Goal: Task Accomplishment & Management: Complete application form

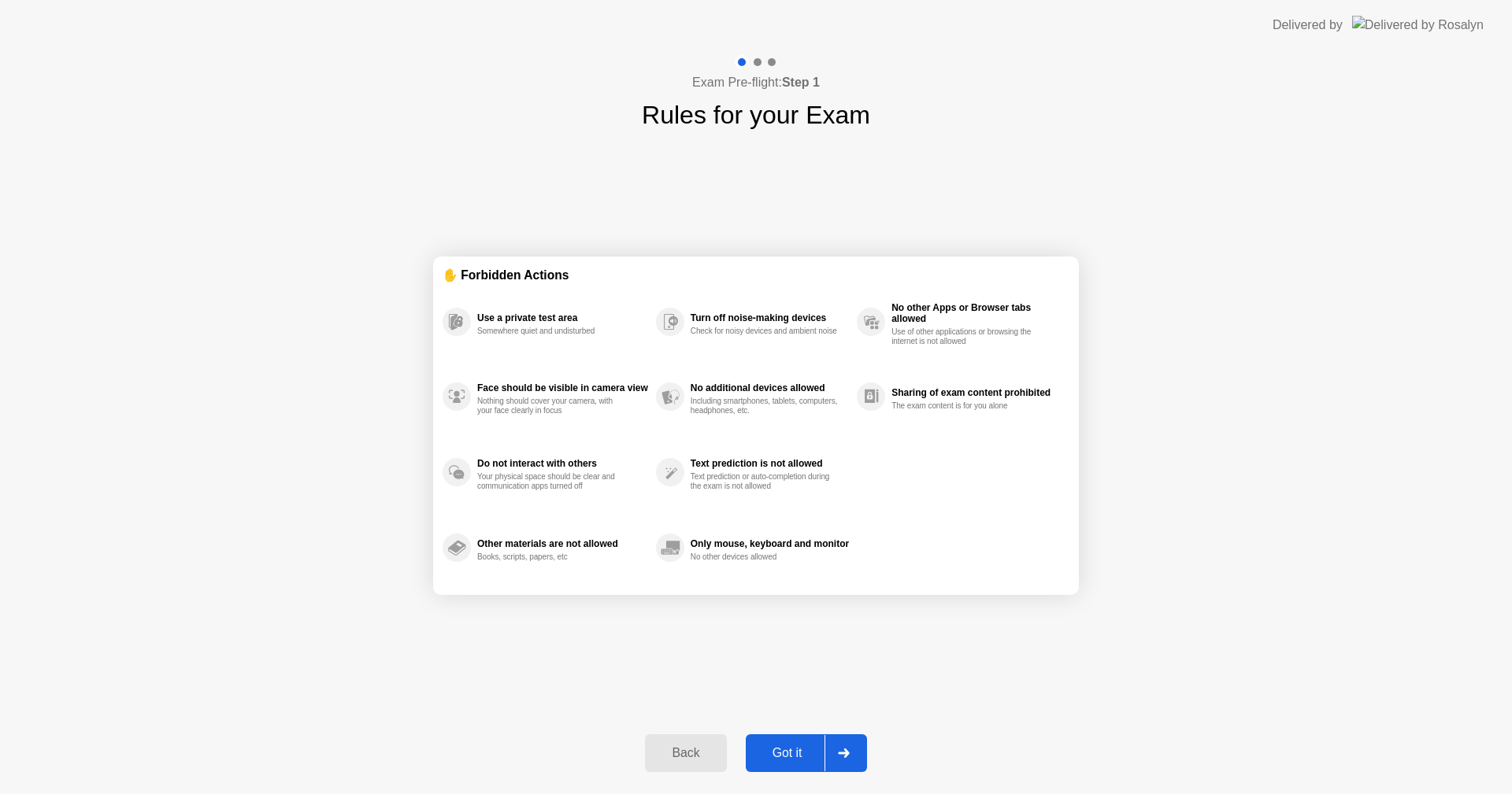
click at [799, 752] on div "Got it" at bounding box center [787, 753] width 74 height 14
select select "**********"
select select "*******"
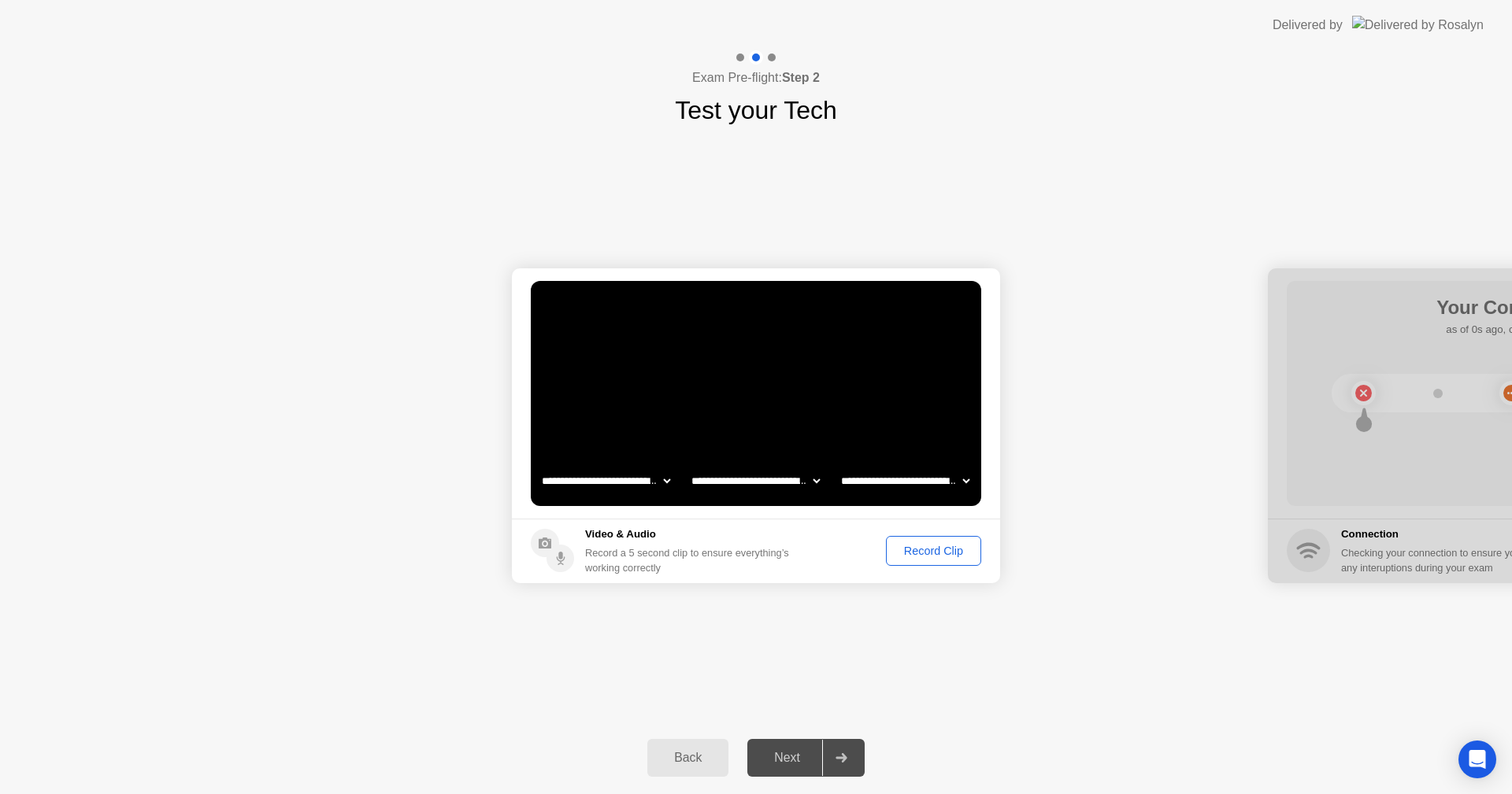
click at [788, 760] on div "Next" at bounding box center [787, 758] width 70 height 14
click at [942, 550] on div "Record Clip" at bounding box center [934, 551] width 84 height 13
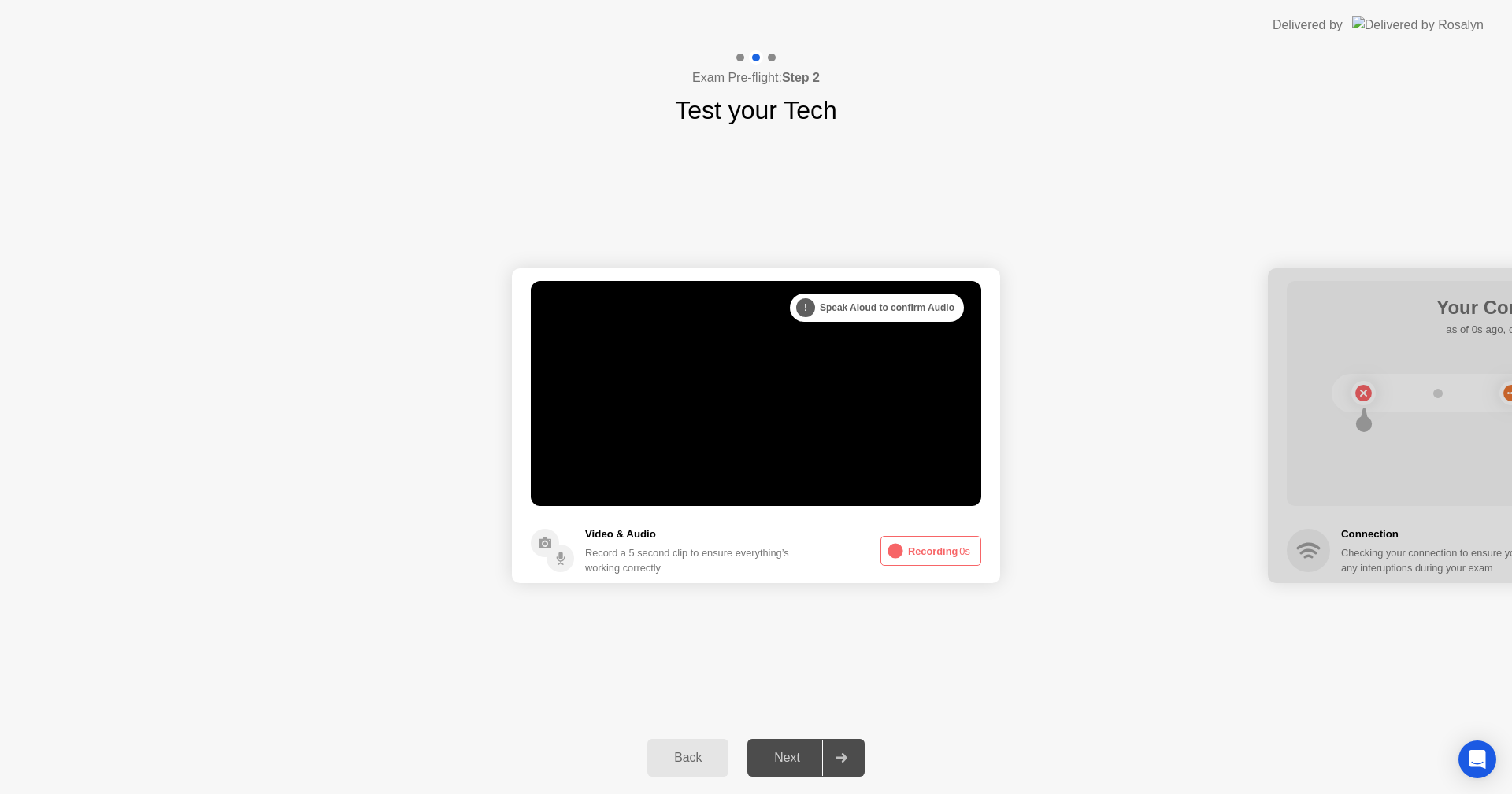
click at [950, 553] on button "Recording 0s" at bounding box center [931, 551] width 101 height 30
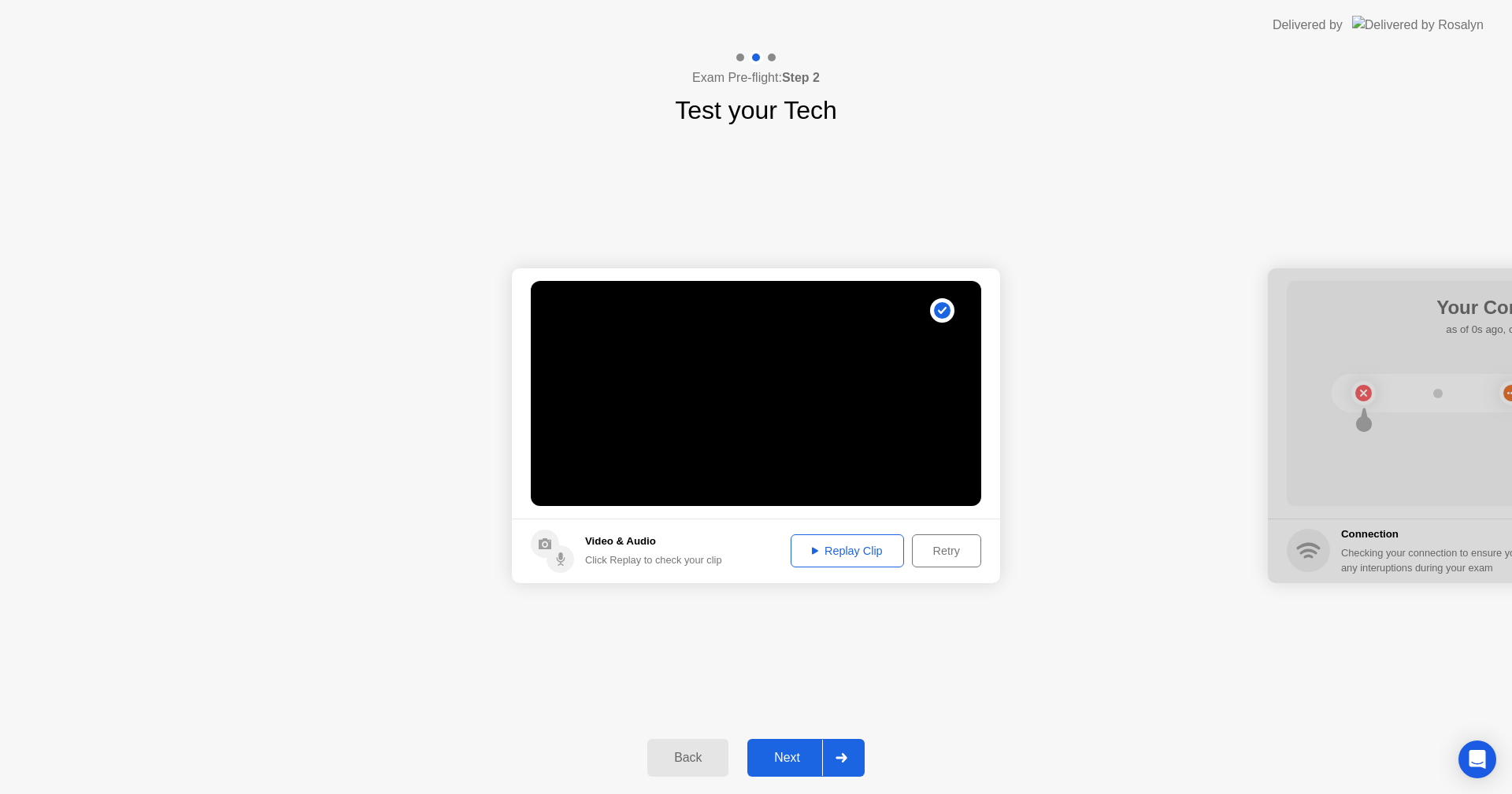
click at [863, 553] on div "Replay Clip" at bounding box center [847, 551] width 102 height 13
click at [786, 755] on div "Next" at bounding box center [787, 758] width 70 height 14
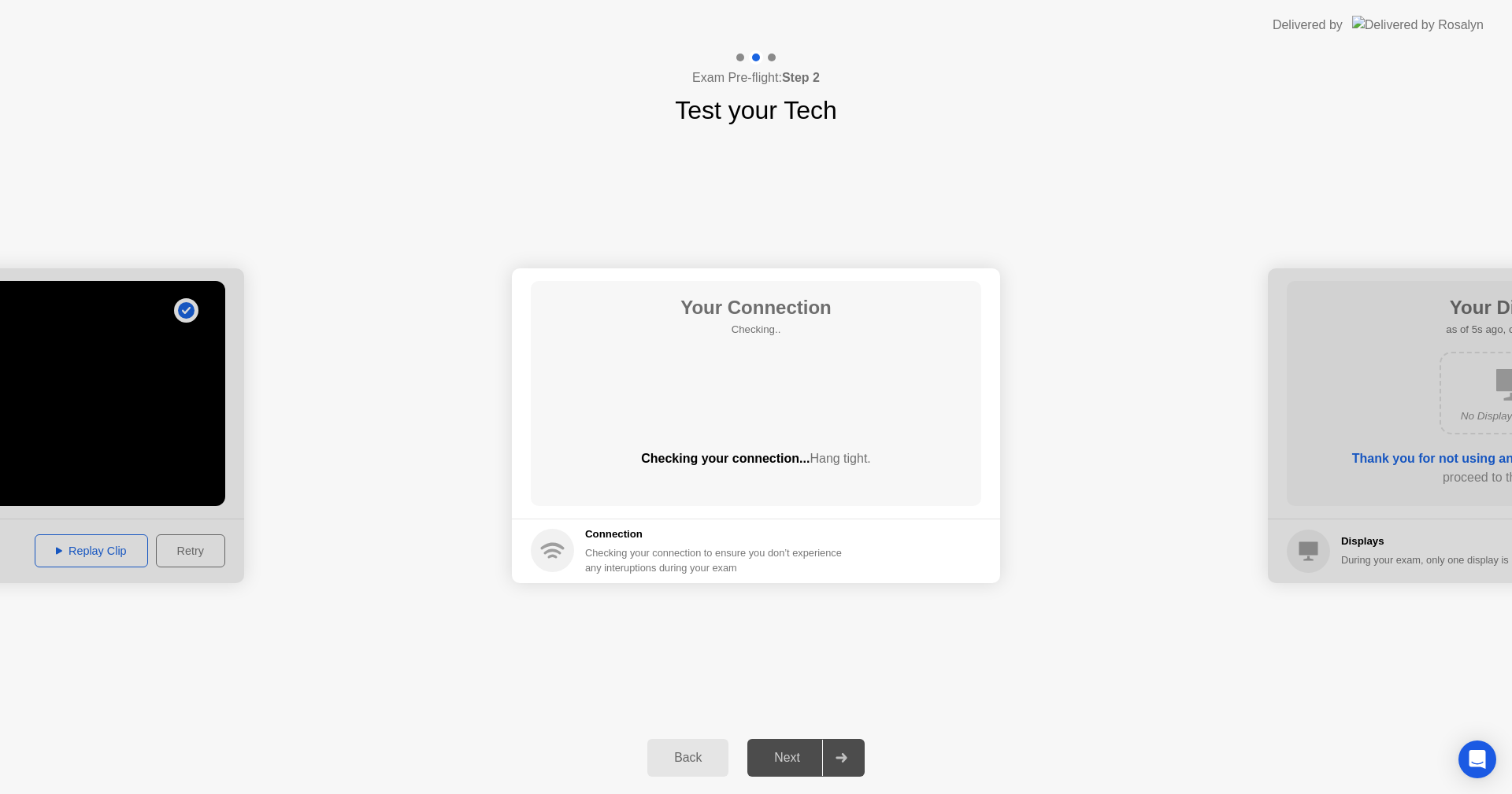
click at [786, 755] on div "Next" at bounding box center [787, 758] width 70 height 14
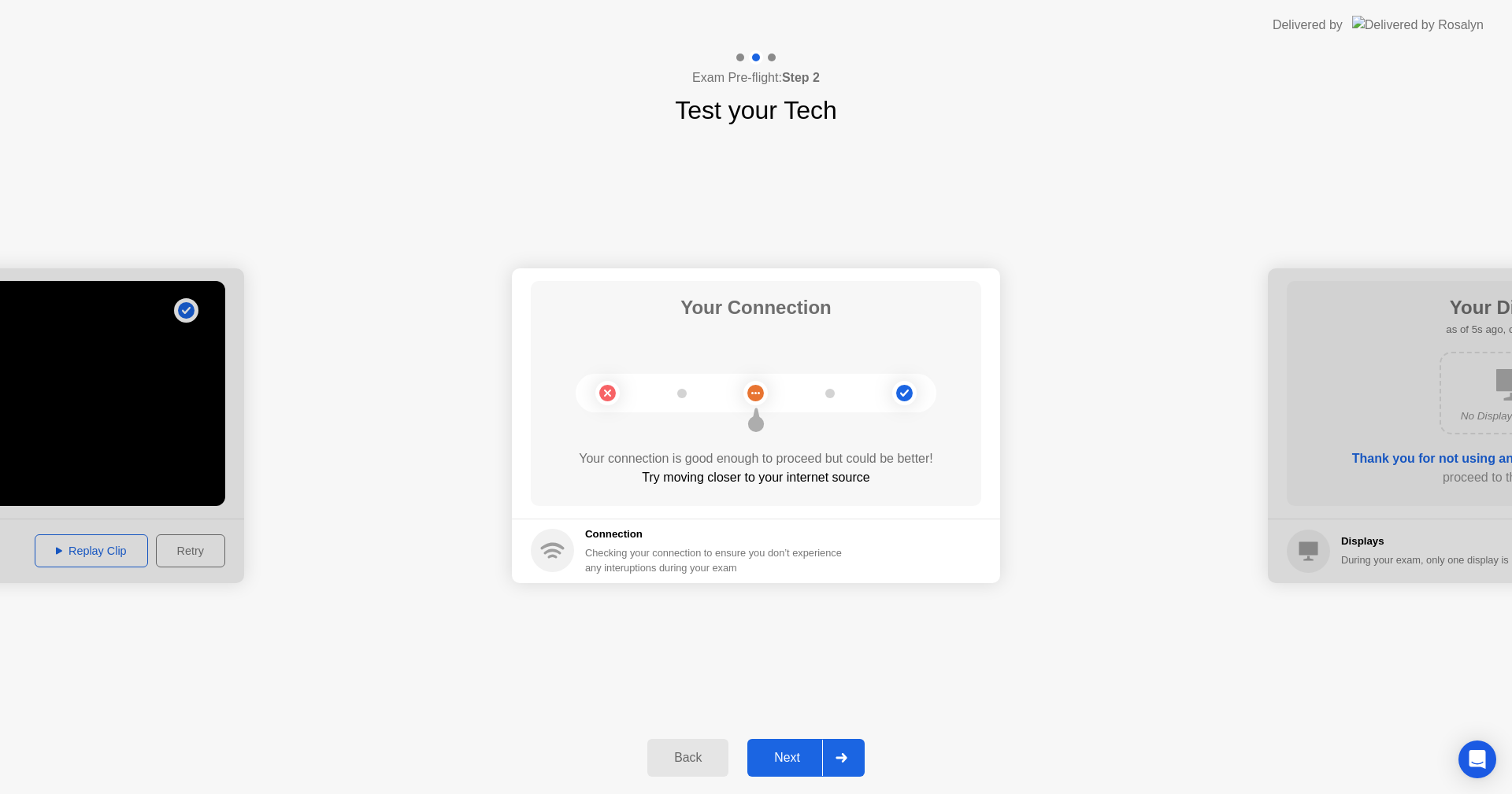
click at [775, 760] on div "Next" at bounding box center [787, 758] width 70 height 14
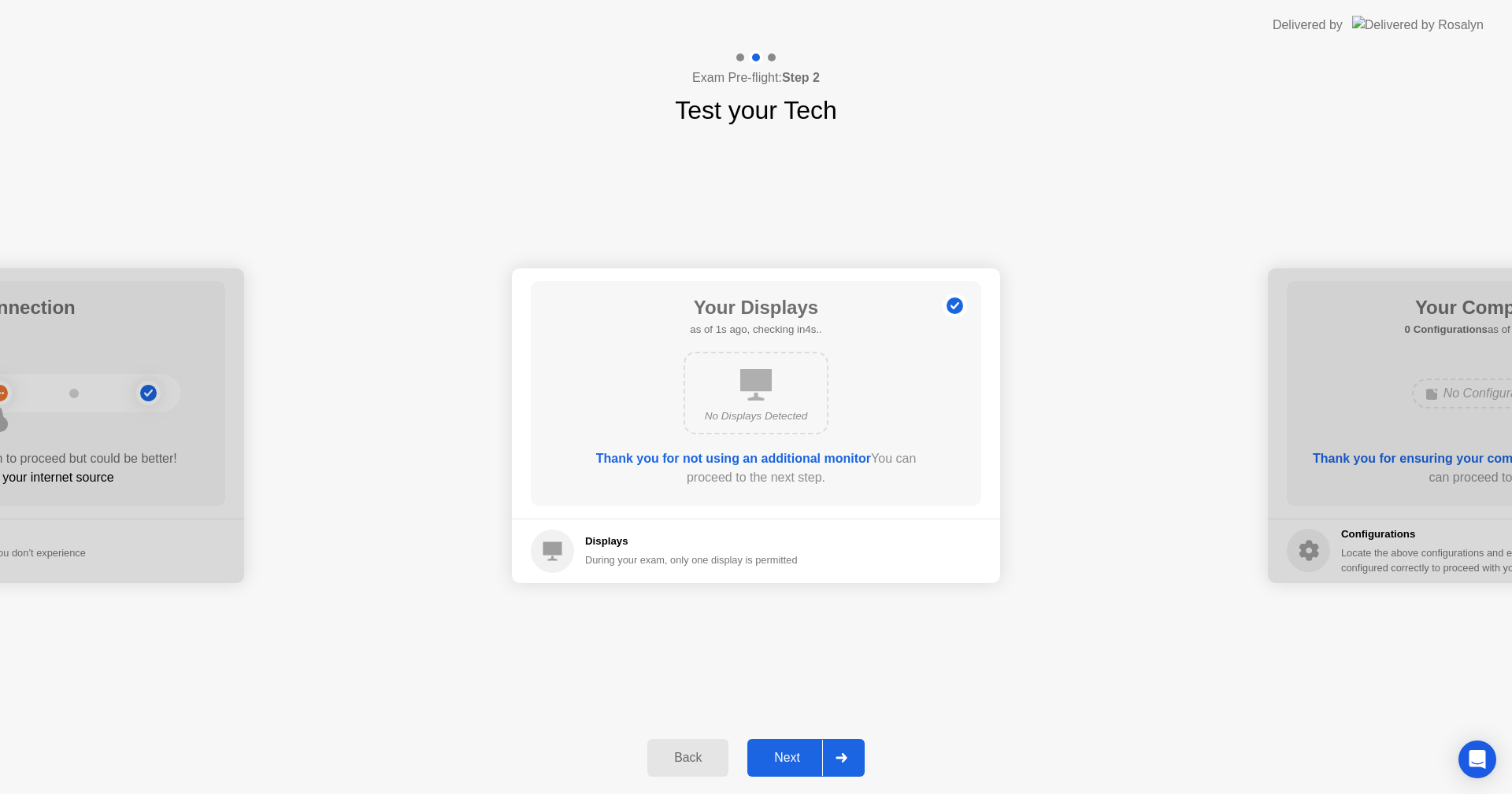
click at [775, 760] on div "Next" at bounding box center [787, 758] width 70 height 14
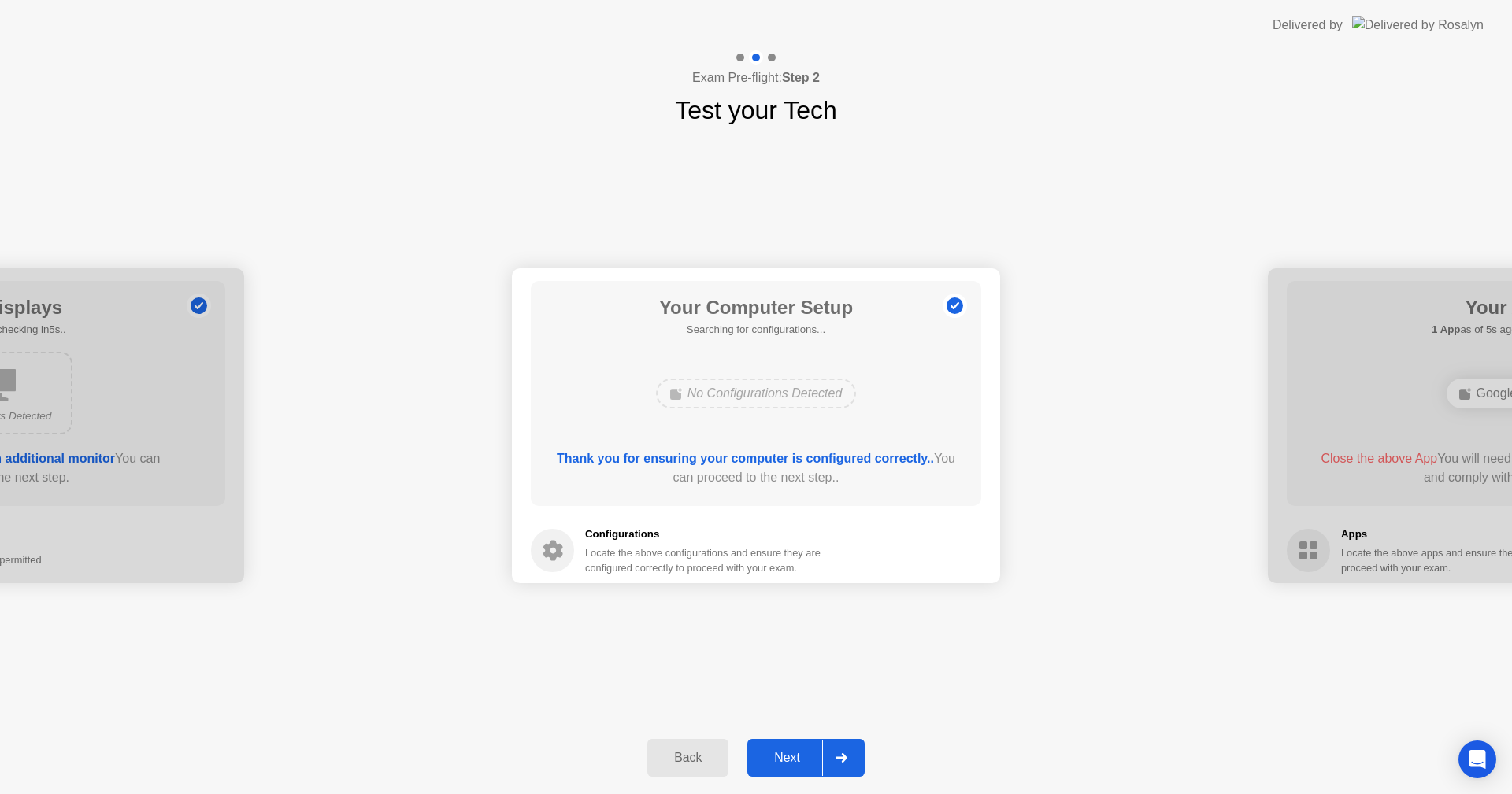
click at [775, 760] on div "Next" at bounding box center [787, 758] width 70 height 14
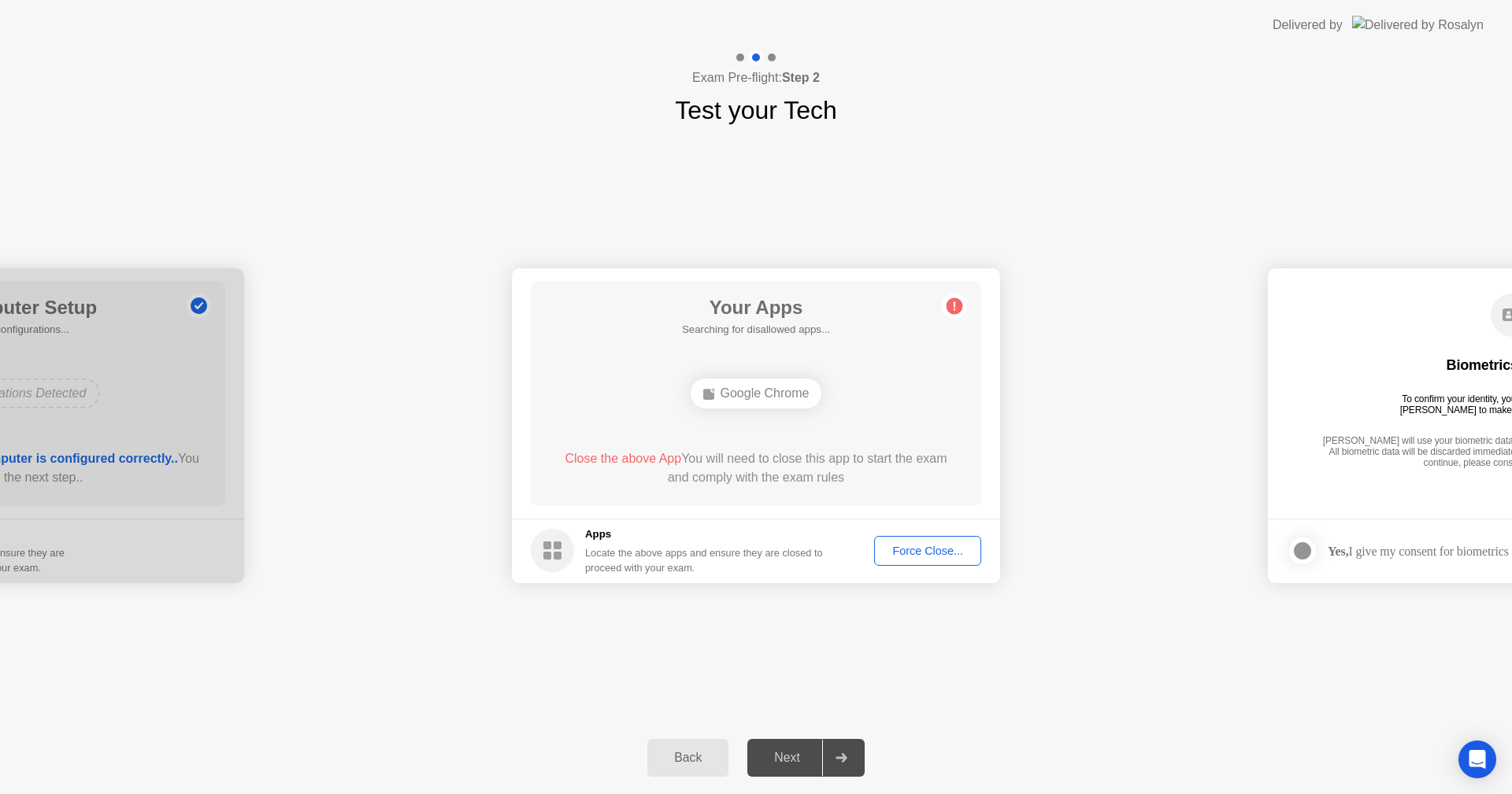
click at [775, 760] on div "Next" at bounding box center [787, 758] width 70 height 14
click at [769, 758] on div "Next" at bounding box center [787, 758] width 70 height 14
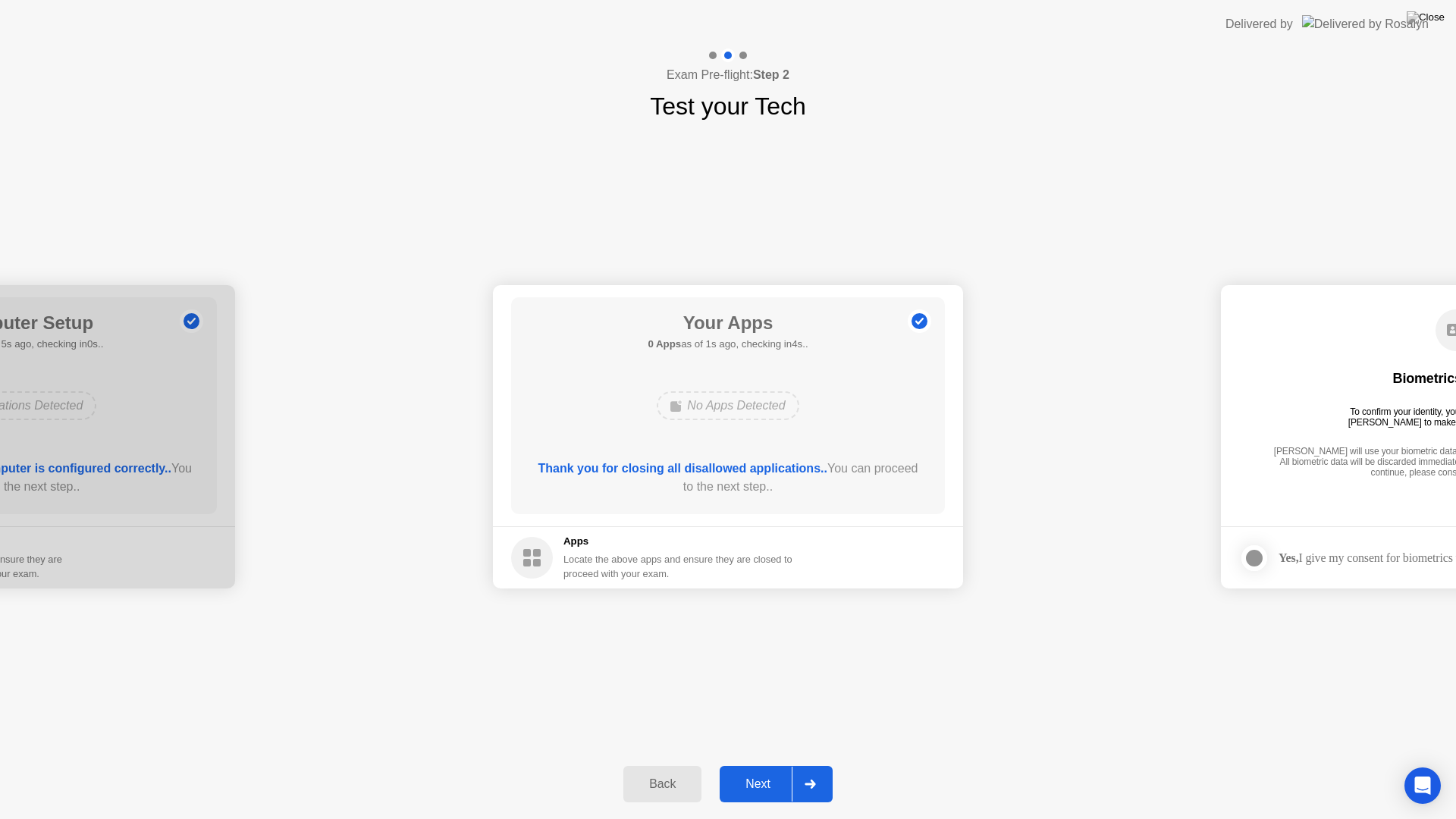
click at [758, 765] on div "Next" at bounding box center [758, 784] width 68 height 14
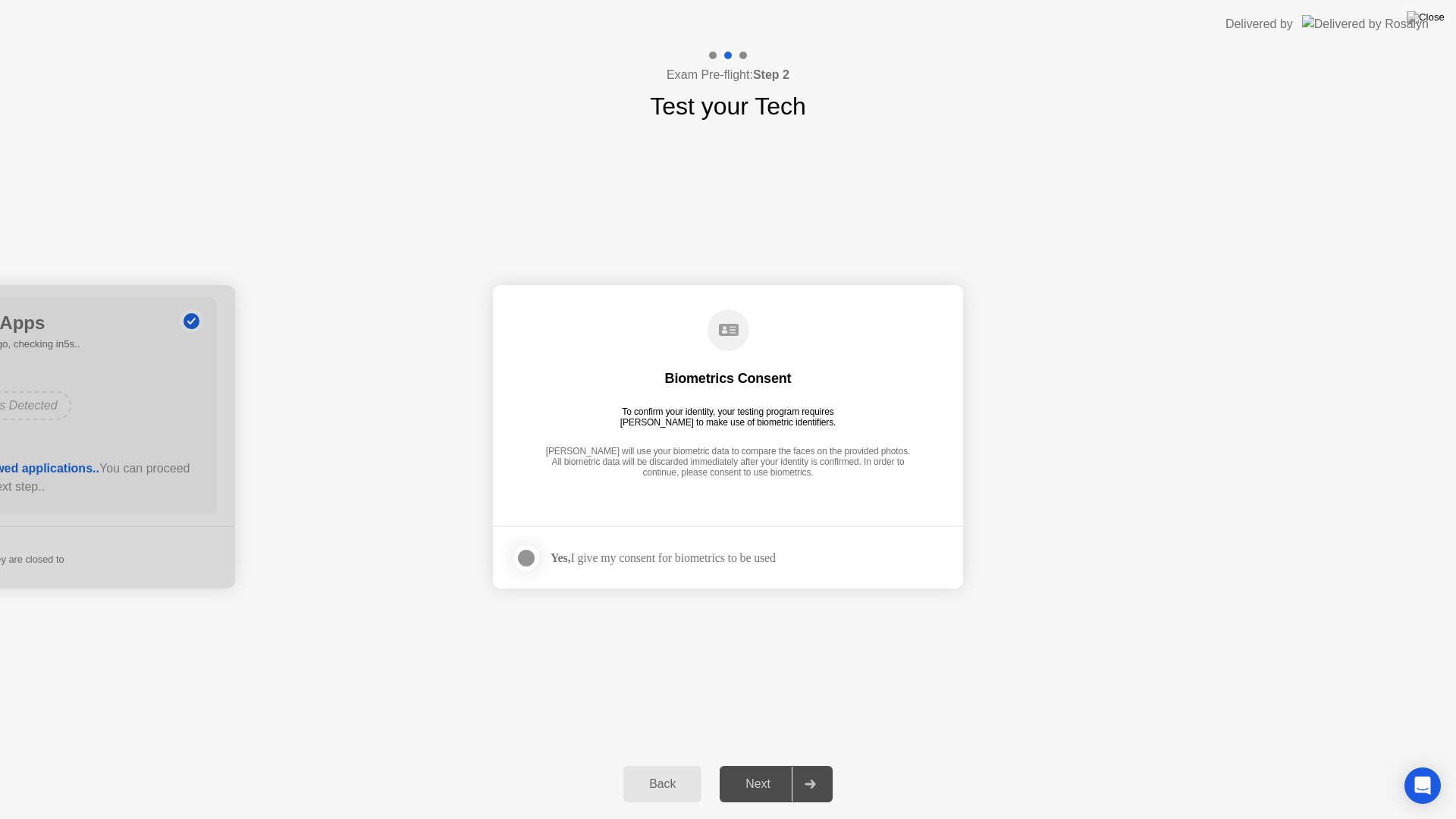
drag, startPoint x: 757, startPoint y: 789, endPoint x: 184, endPoint y: 782, distance: 573.0
click at [184, 765] on div "Back Next" at bounding box center [728, 784] width 1456 height 70
click at [756, 765] on div "Next" at bounding box center [758, 784] width 68 height 14
click at [529, 559] on div at bounding box center [527, 559] width 18 height 18
click at [750, 765] on div "Next" at bounding box center [758, 784] width 68 height 14
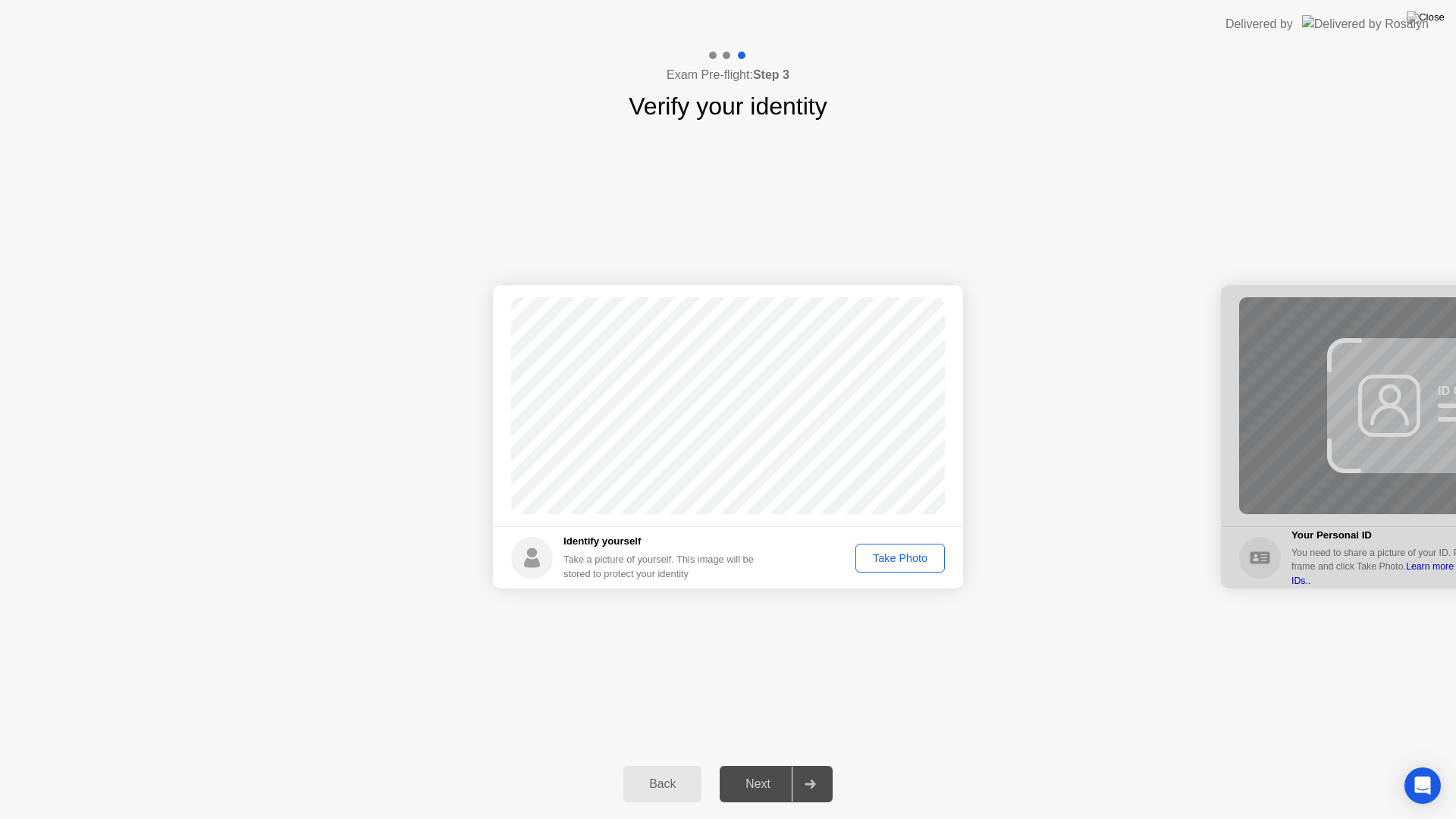
click at [889, 564] on div "Take Photo" at bounding box center [901, 559] width 79 height 12
click at [752, 765] on div "Next" at bounding box center [758, 784] width 68 height 14
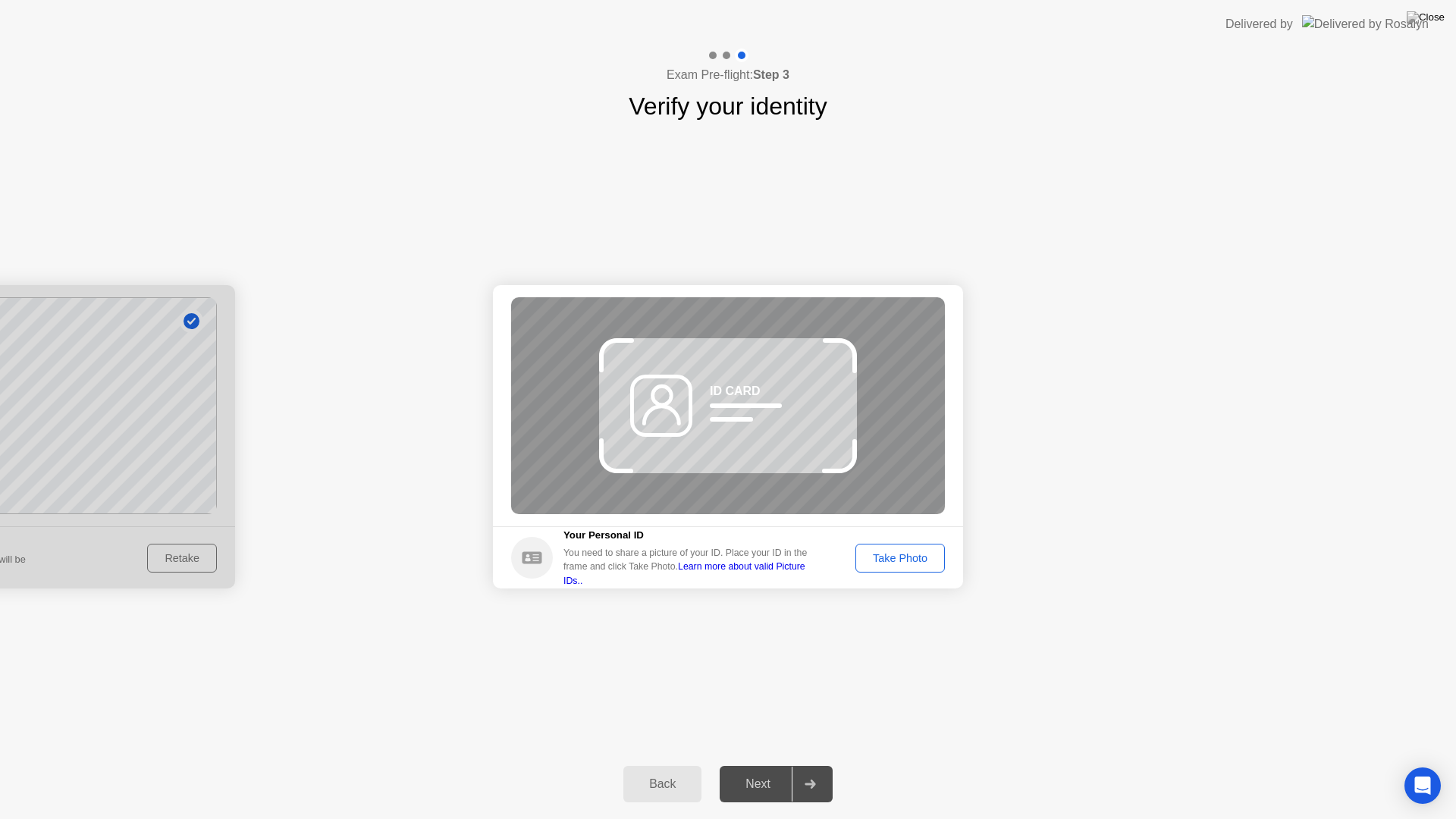
click at [893, 557] on div "Take Photo" at bounding box center [901, 559] width 79 height 12
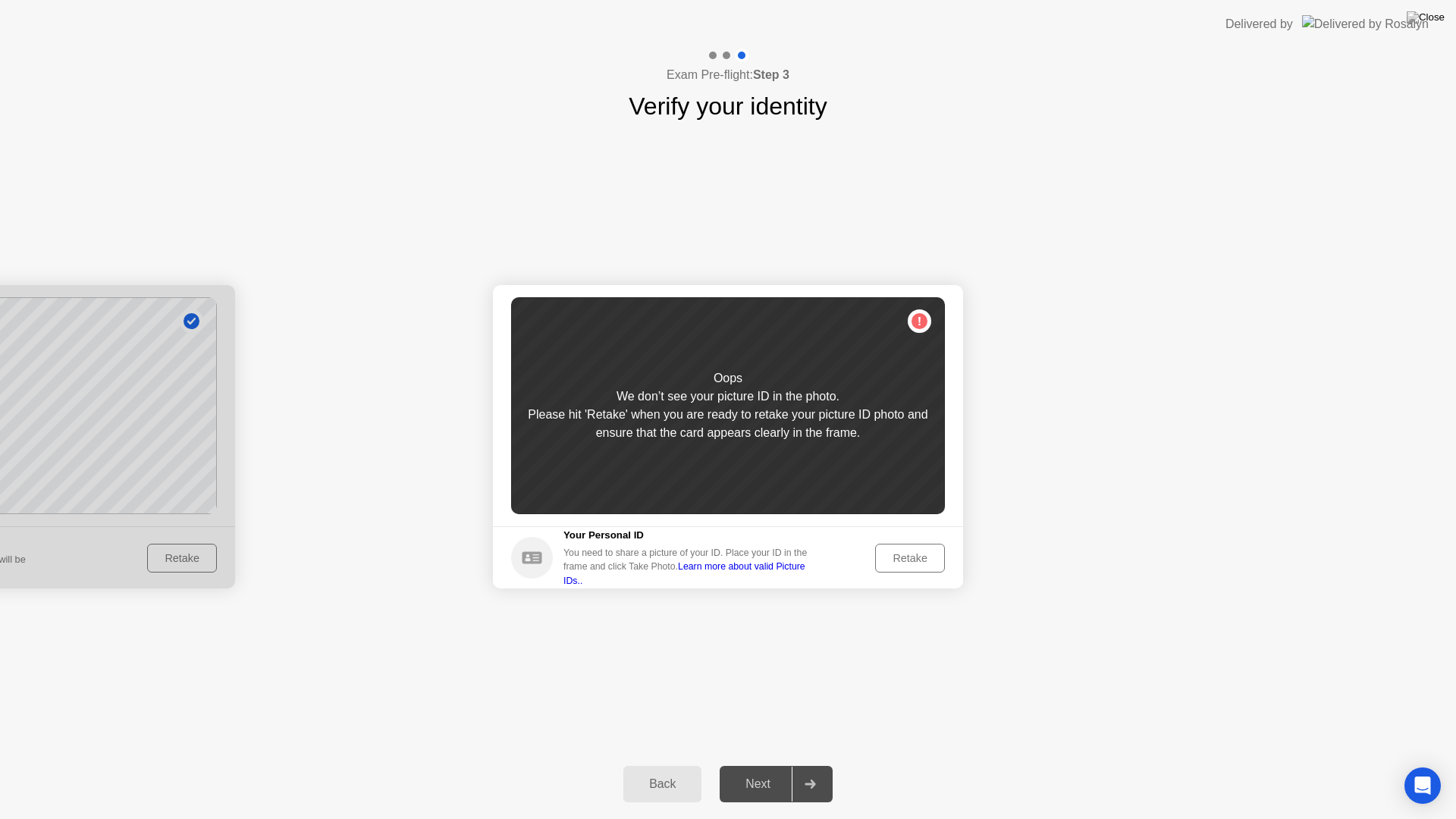
click at [913, 560] on div "Retake" at bounding box center [910, 559] width 59 height 12
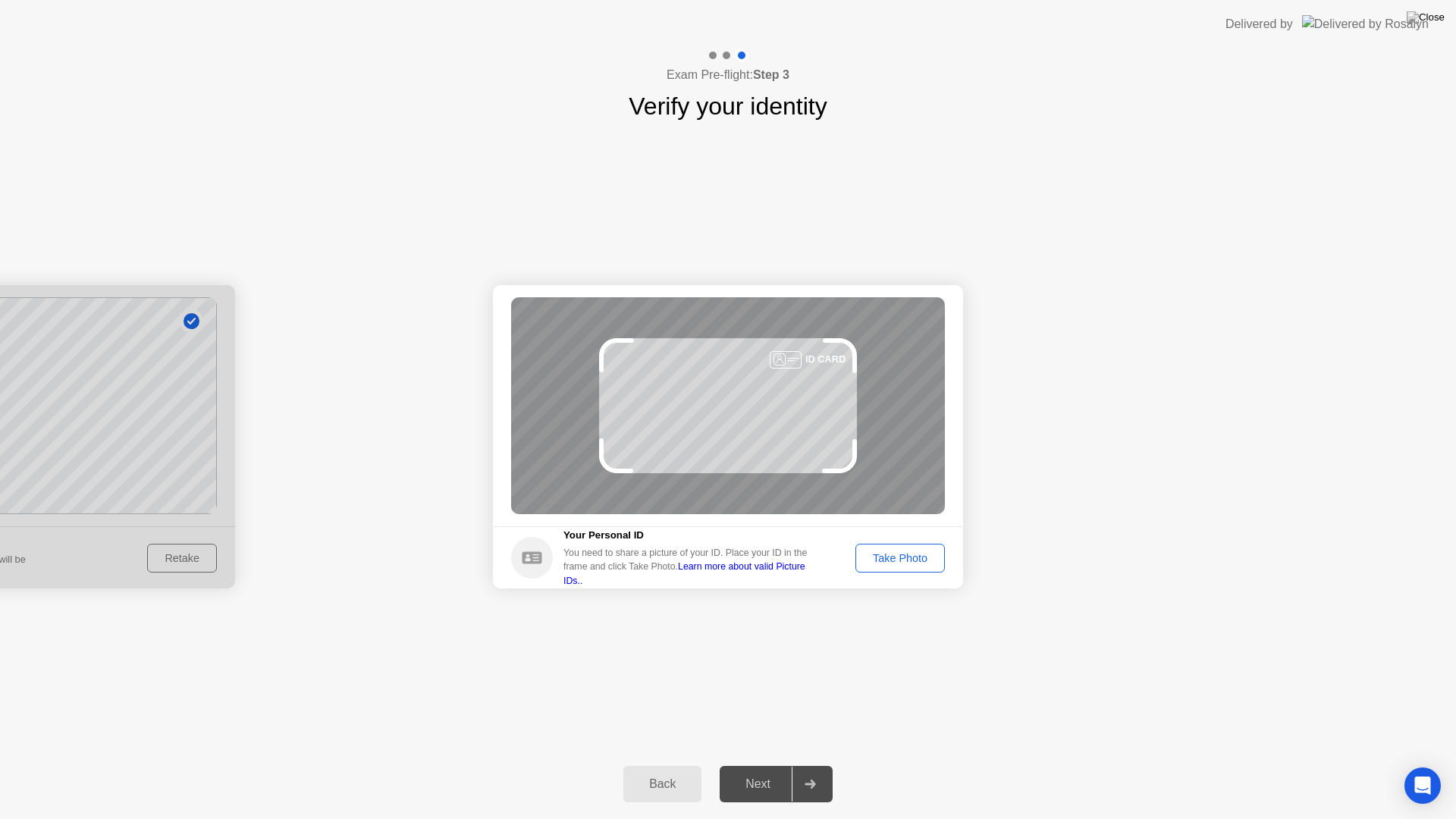
click at [914, 565] on div "Take Photo" at bounding box center [901, 559] width 79 height 12
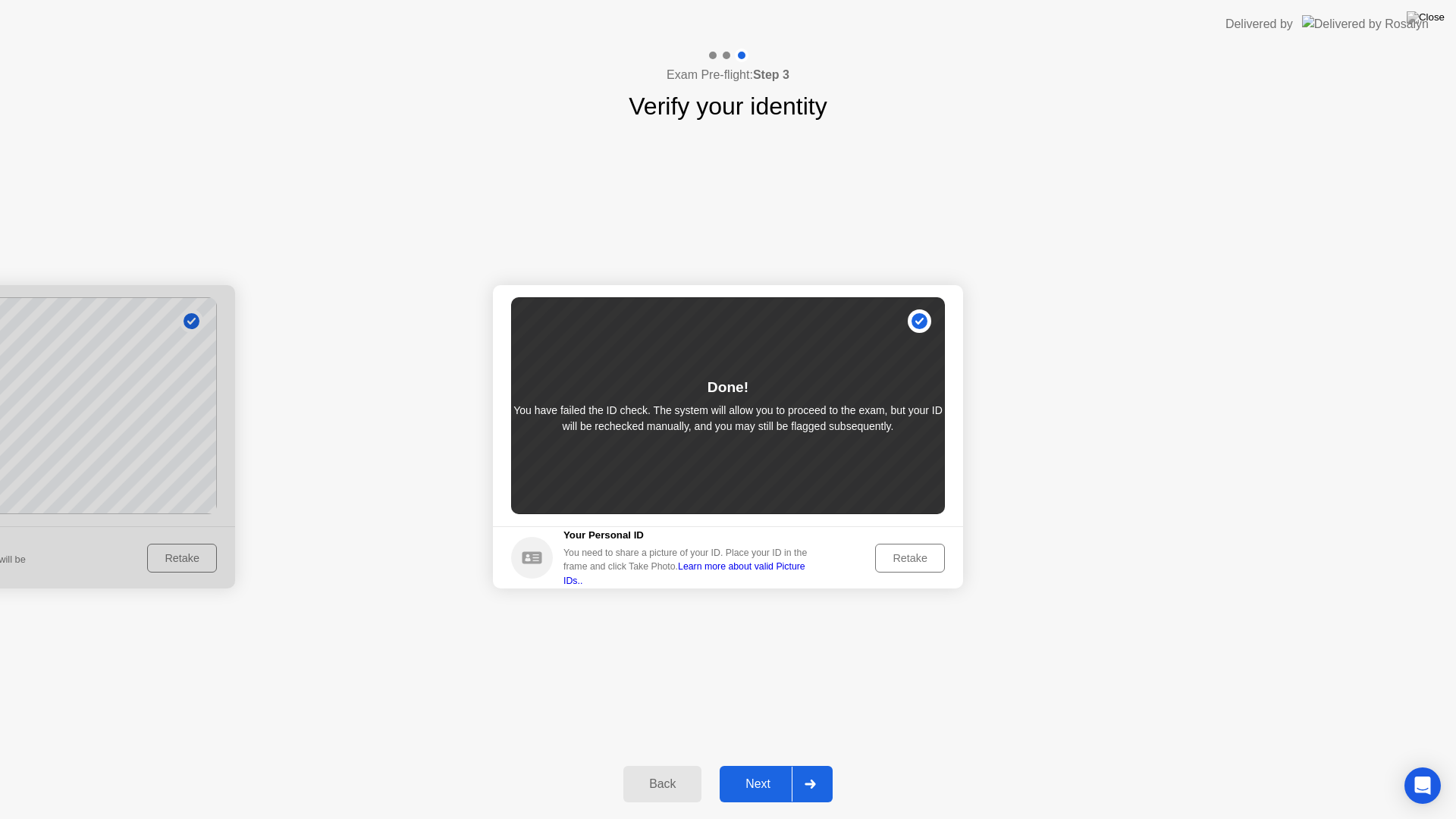
click at [770, 765] on button "Next" at bounding box center [776, 784] width 113 height 36
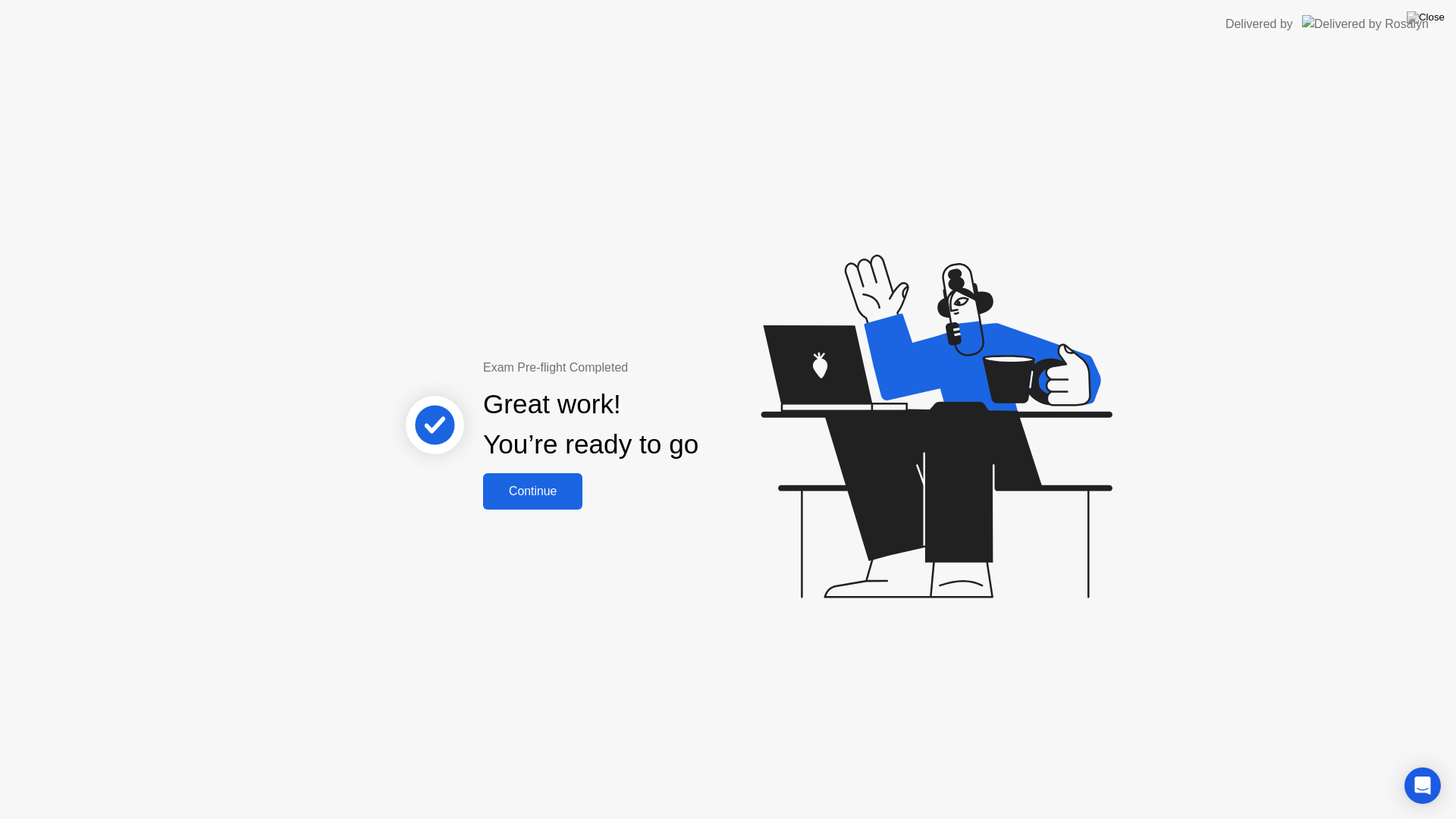
click at [542, 492] on div "Continue" at bounding box center [532, 492] width 90 height 14
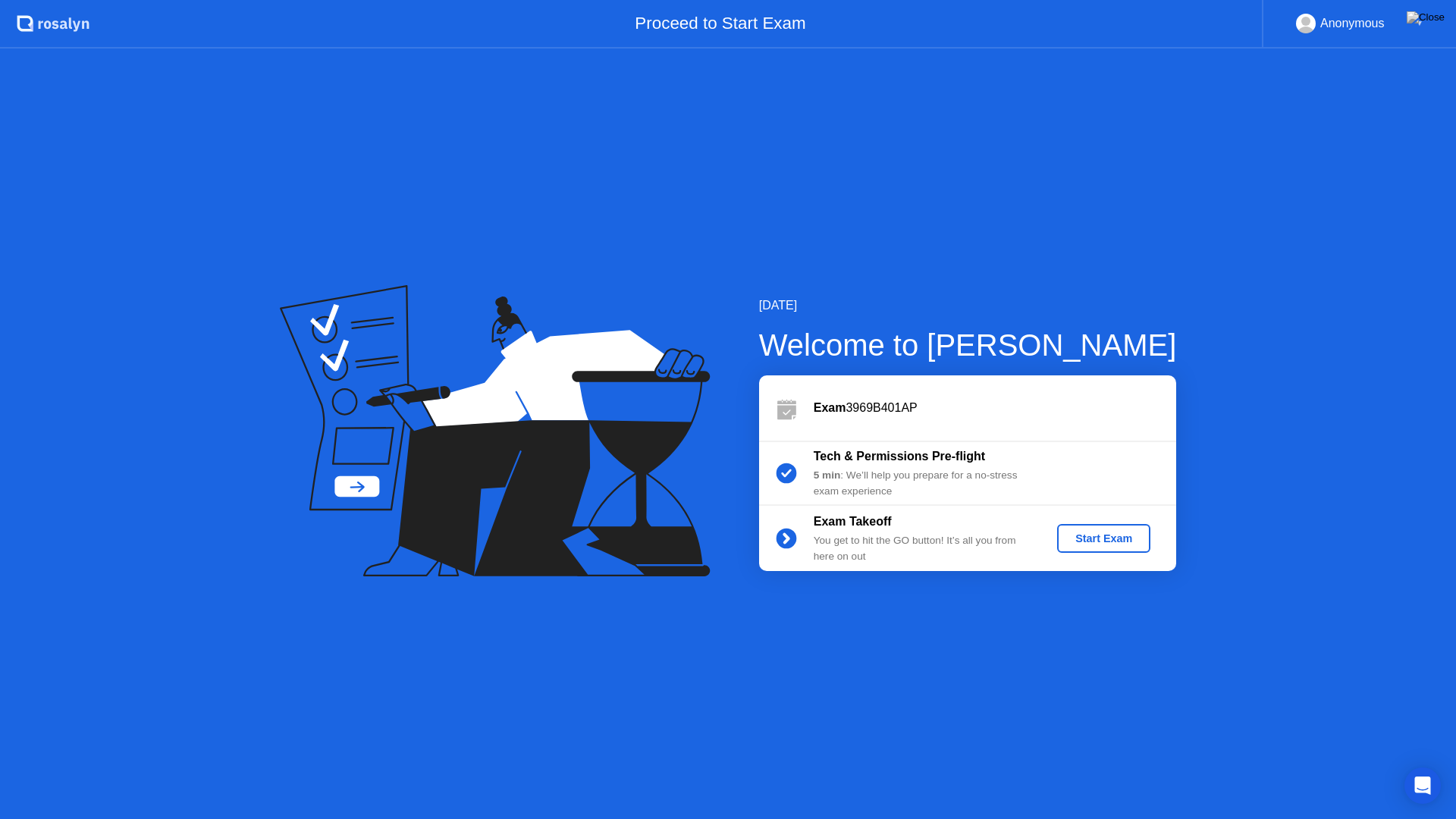
click at [1134, 539] on div "Start Exam" at bounding box center [1103, 539] width 81 height 12
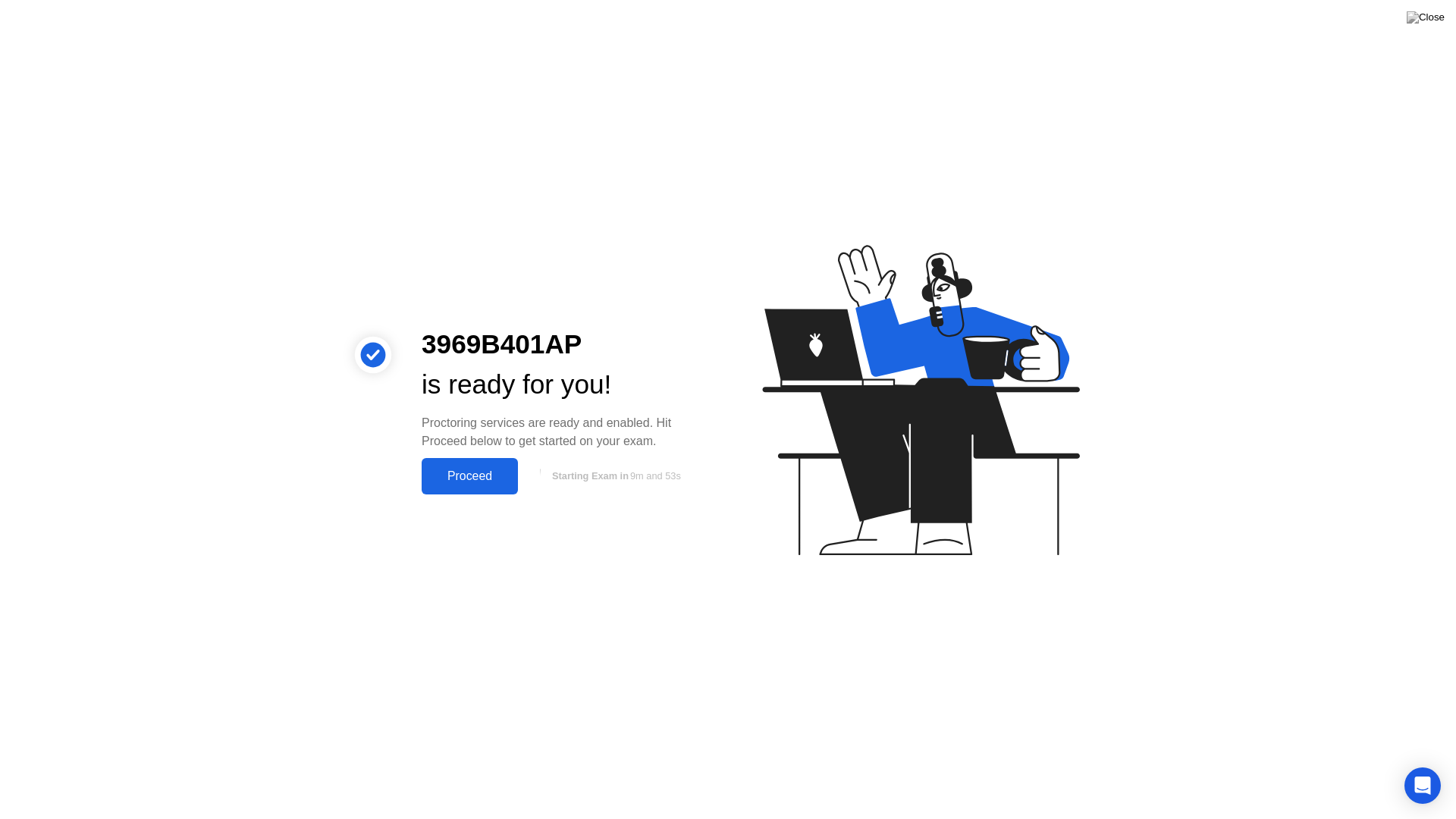
click at [481, 481] on div "Proceed" at bounding box center [469, 476] width 87 height 14
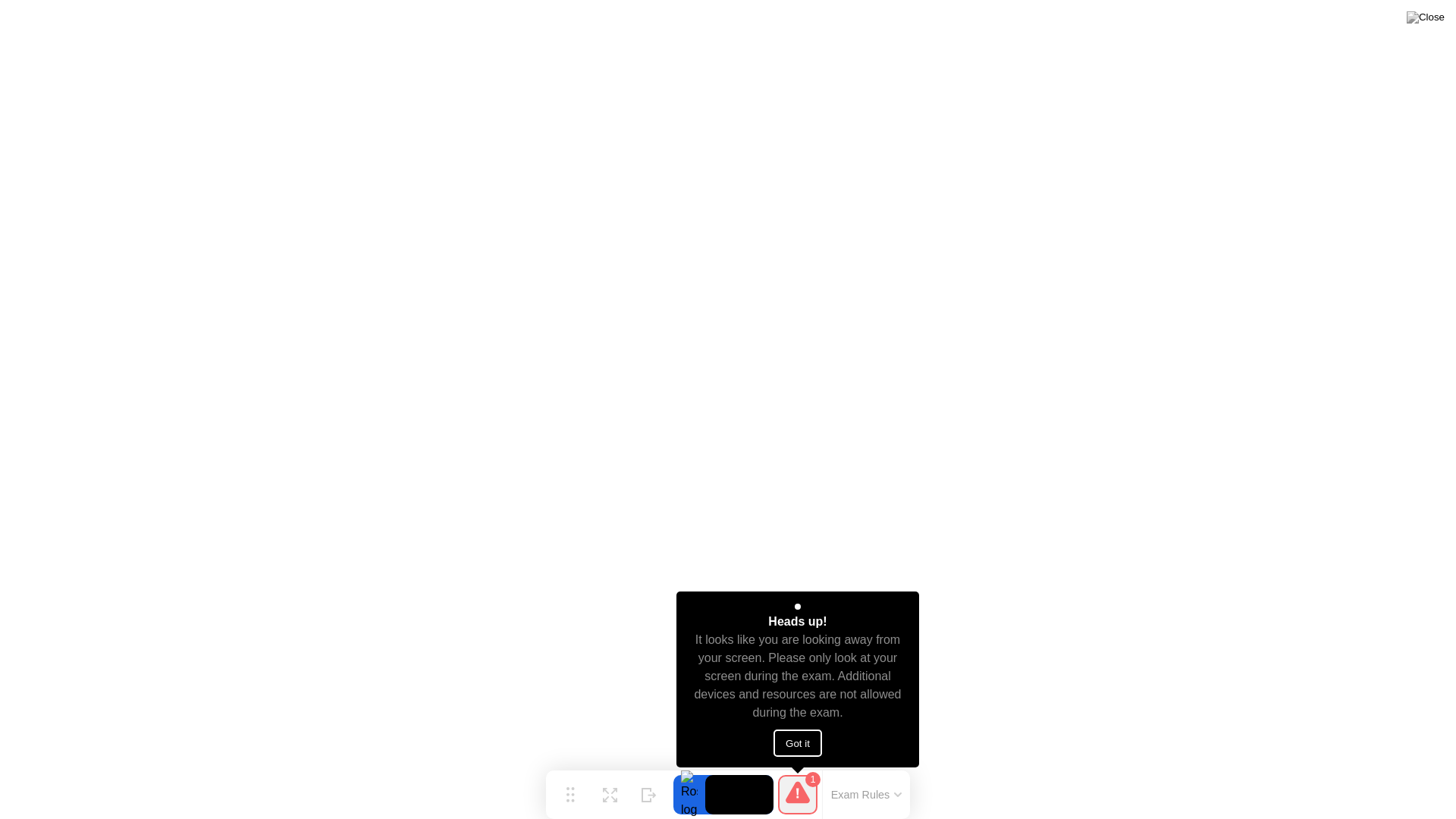
click at [793, 745] on button "Got it" at bounding box center [797, 743] width 49 height 27
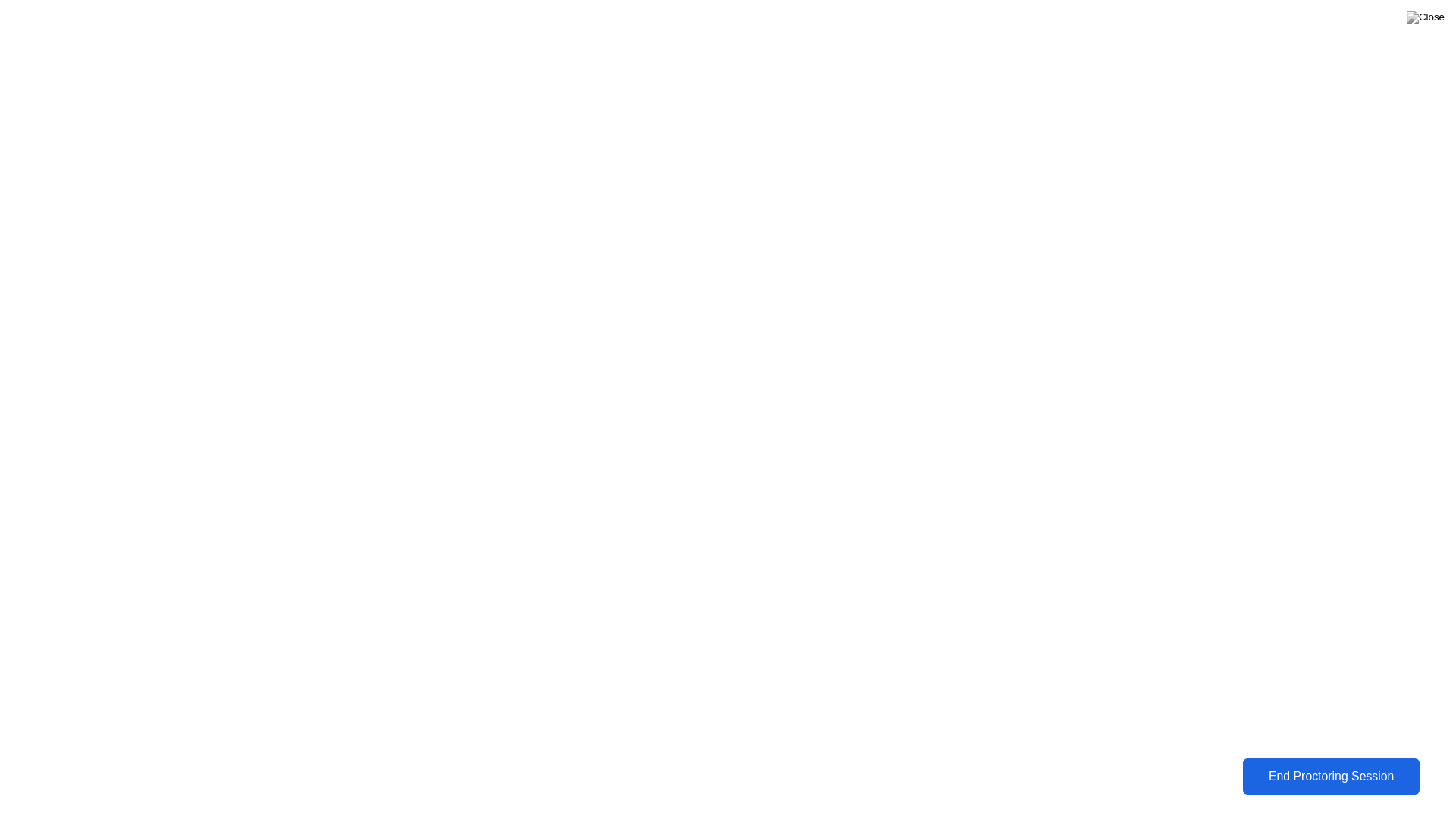
click at [1334, 765] on div "End Proctoring Session" at bounding box center [1332, 777] width 169 height 14
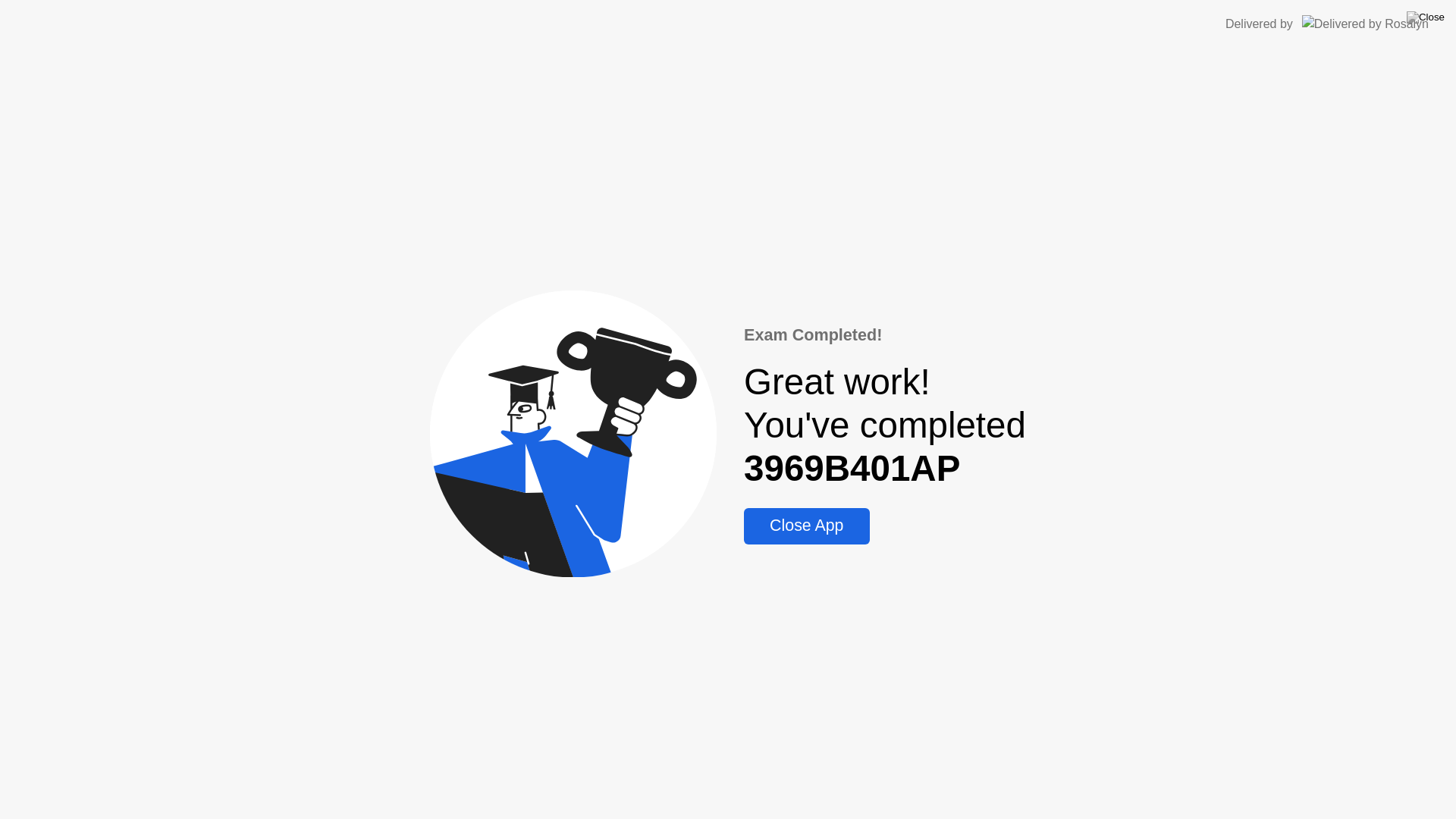
click at [812, 525] on div "Close App" at bounding box center [807, 526] width 116 height 19
